Goal: Navigation & Orientation: Find specific page/section

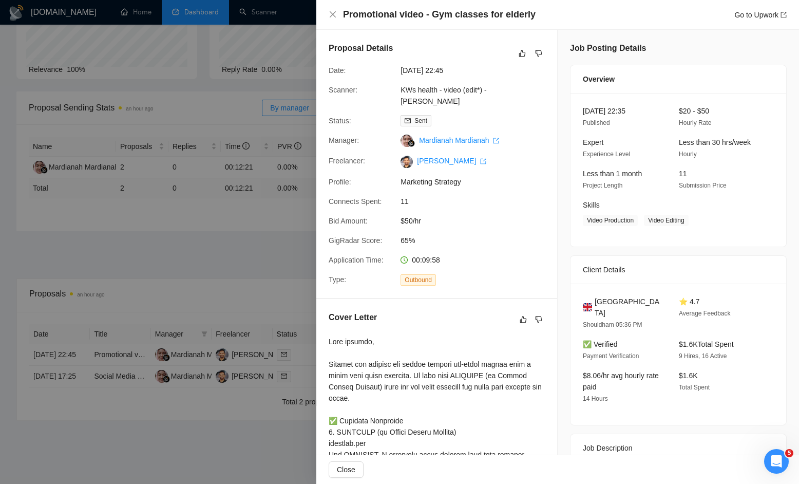
click at [225, 46] on div at bounding box center [399, 242] width 799 height 484
